Goal: Navigation & Orientation: Find specific page/section

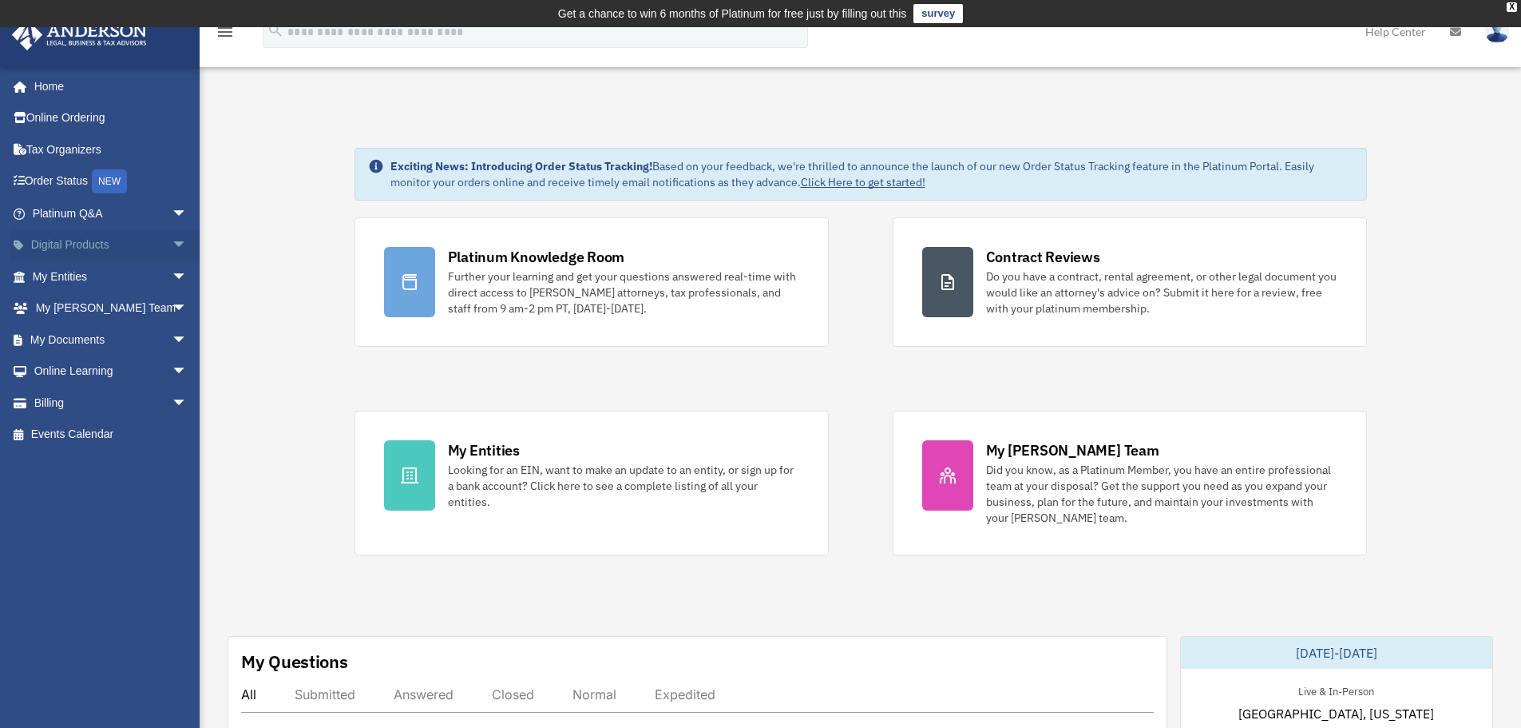
click at [172, 248] on span "arrow_drop_down" at bounding box center [188, 245] width 32 height 33
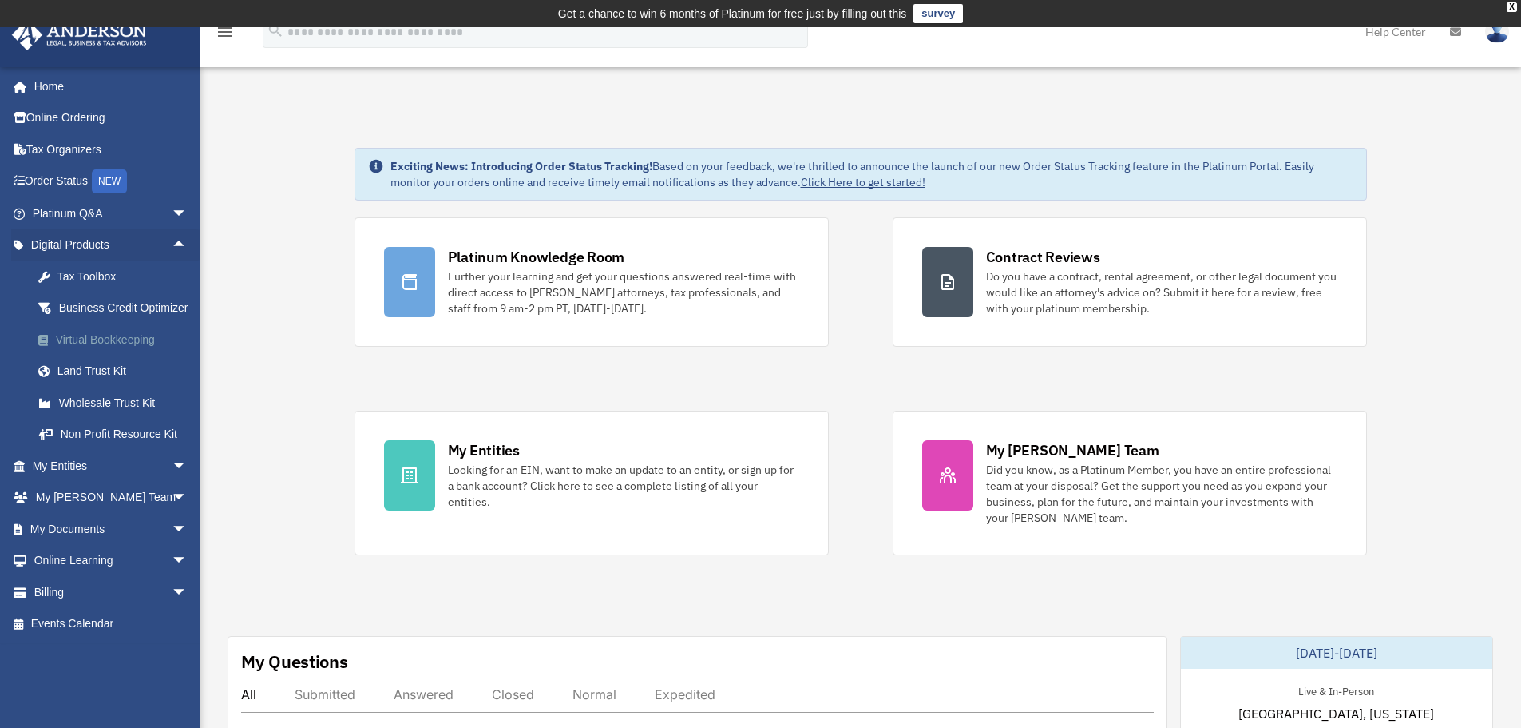
click at [113, 350] on div "Virtual Bookkeeping" at bounding box center [124, 340] width 136 height 20
click at [107, 350] on div "Virtual Bookkeeping" at bounding box center [124, 340] width 136 height 20
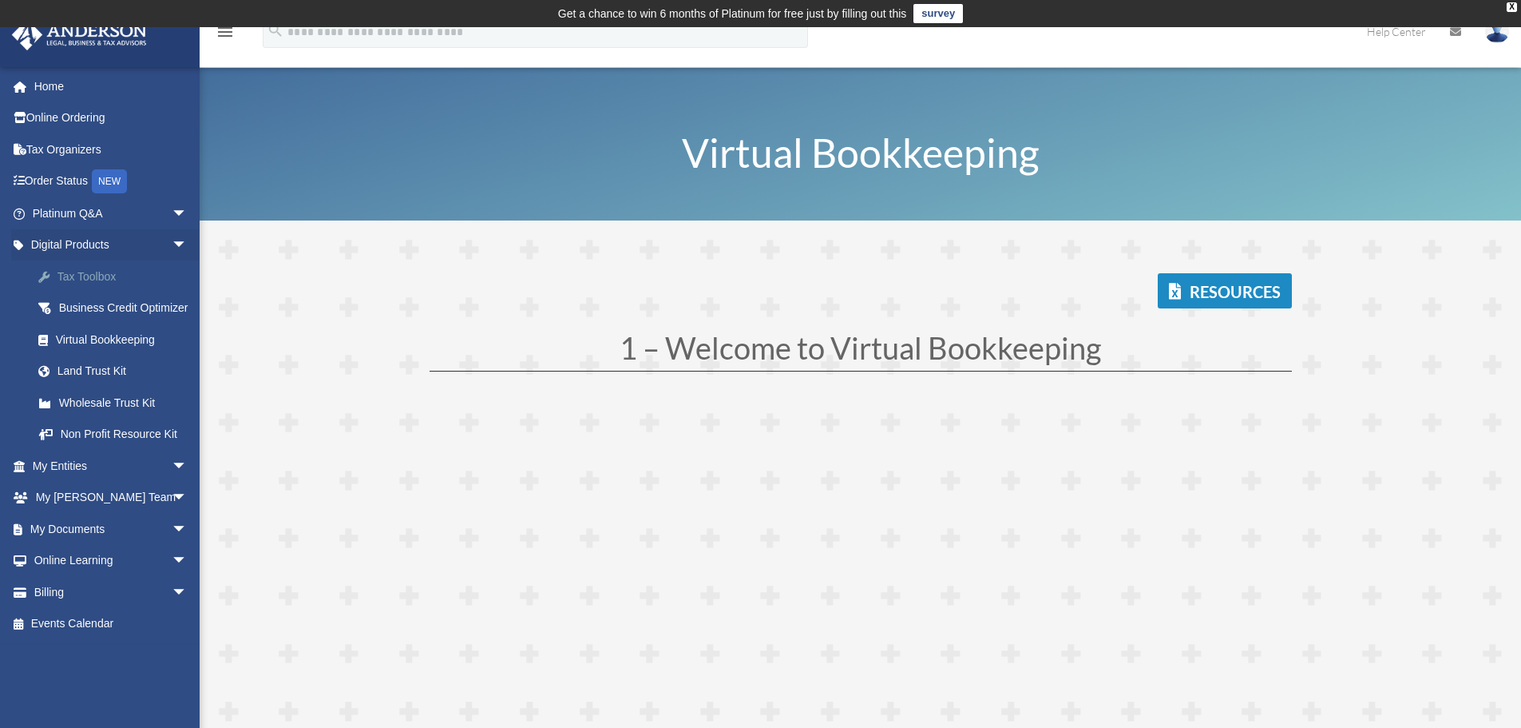
click at [73, 276] on div "Tax Toolbox" at bounding box center [124, 277] width 136 height 20
